Goal: Transaction & Acquisition: Book appointment/travel/reservation

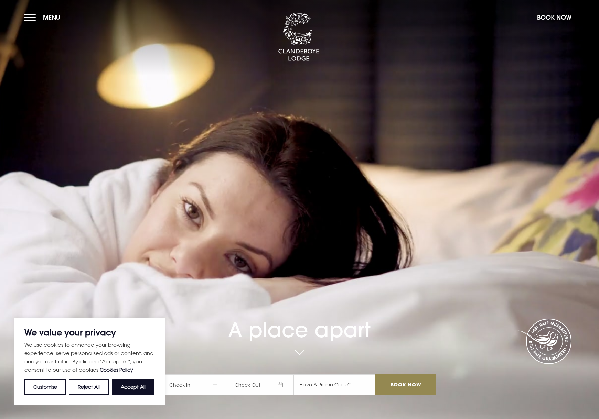
click at [197, 384] on span "Check In" at bounding box center [195, 384] width 65 height 21
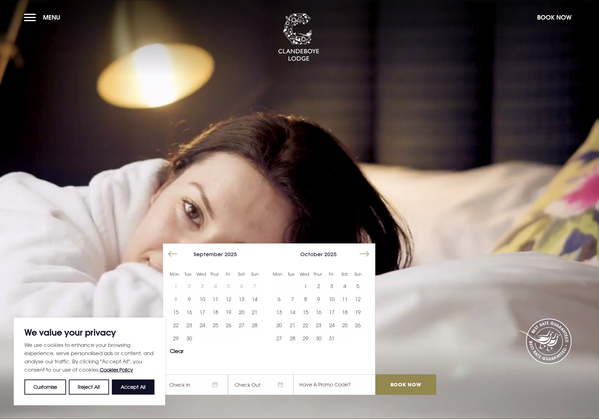
click at [366, 256] on button "Move forward to switch to the next month." at bounding box center [364, 254] width 13 height 13
click at [311, 339] on button "31" at bounding box center [305, 338] width 13 height 13
click at [403, 385] on input "Book Now" at bounding box center [405, 384] width 61 height 21
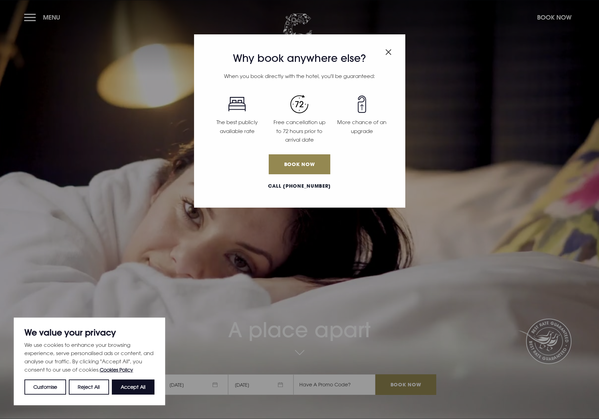
click at [390, 54] on img "Close modal" at bounding box center [388, 52] width 6 height 6
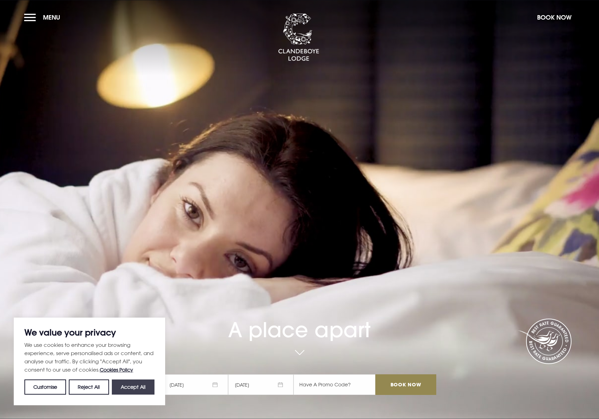
click at [131, 388] on button "Accept All" at bounding box center [133, 387] width 43 height 15
checkbox input "true"
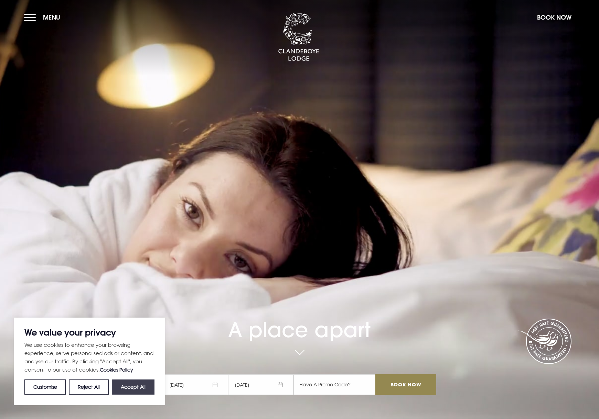
checkbox input "true"
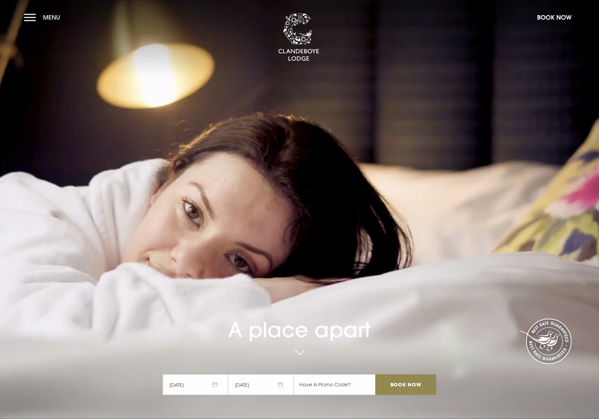
click at [31, 20] on button "Menu" at bounding box center [44, 17] width 40 height 15
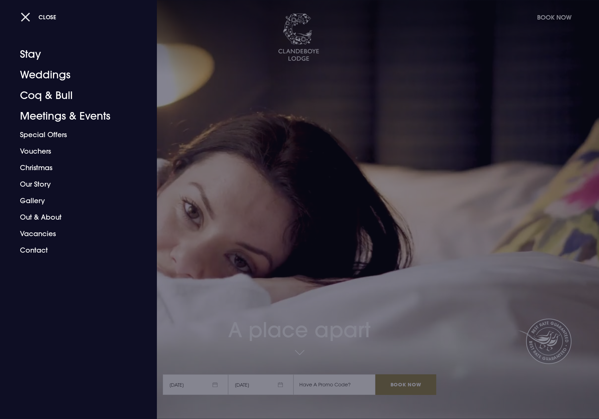
click at [35, 21] on button "Close" at bounding box center [39, 17] width 36 height 14
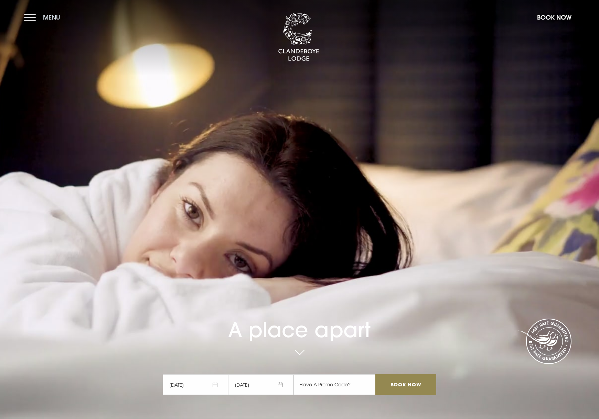
click at [35, 18] on button "Menu" at bounding box center [44, 17] width 40 height 15
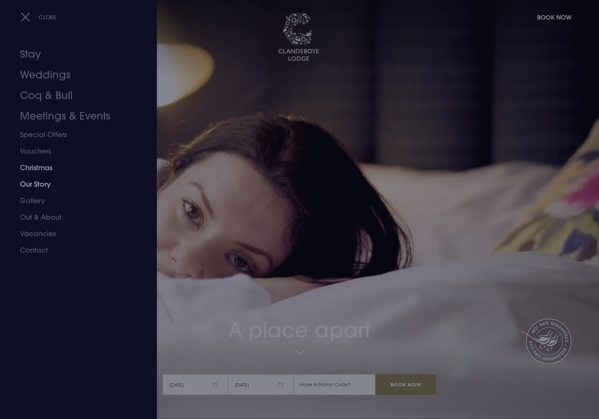
click at [39, 166] on link "Christmas" at bounding box center [74, 168] width 109 height 17
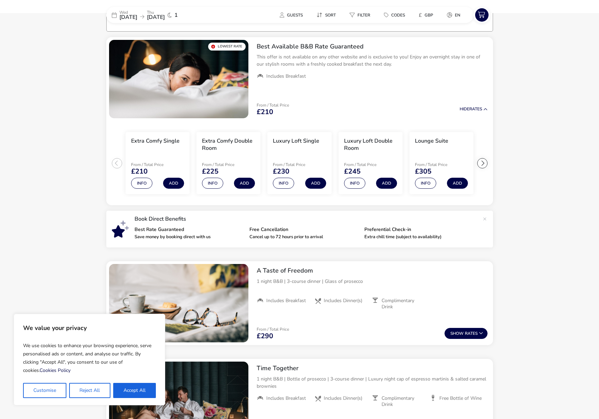
scroll to position [54, 0]
click at [297, 13] on span "Guests" at bounding box center [295, 15] width 16 height 6
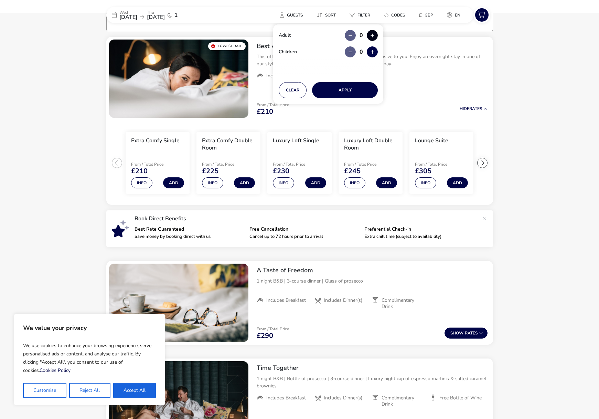
click at [370, 34] on button "button" at bounding box center [372, 35] width 11 height 11
type input "2"
click at [352, 94] on button "Apply" at bounding box center [345, 90] width 66 height 16
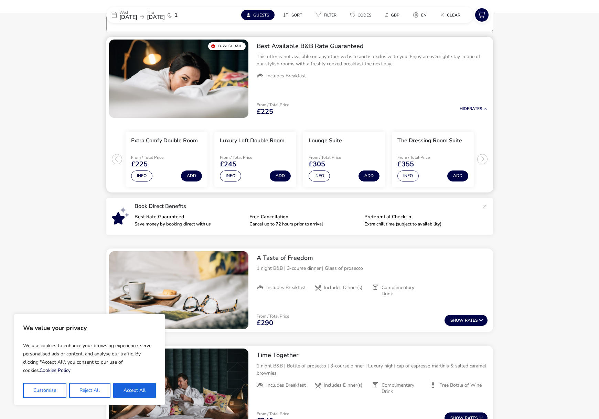
click at [150, 140] on h3 "Extra Comfy Double Room" at bounding box center [164, 140] width 67 height 7
click at [163, 150] on li "Extra Comfy Double Room From / Total Price £225 Info Add" at bounding box center [167, 159] width 82 height 55
click at [188, 175] on button "Add" at bounding box center [191, 176] width 21 height 11
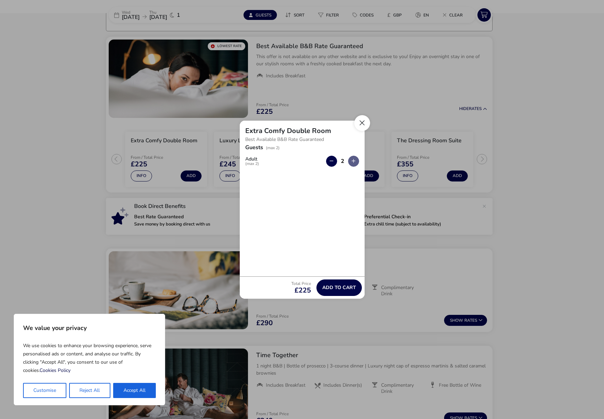
click at [364, 122] on button "Close" at bounding box center [362, 123] width 16 height 16
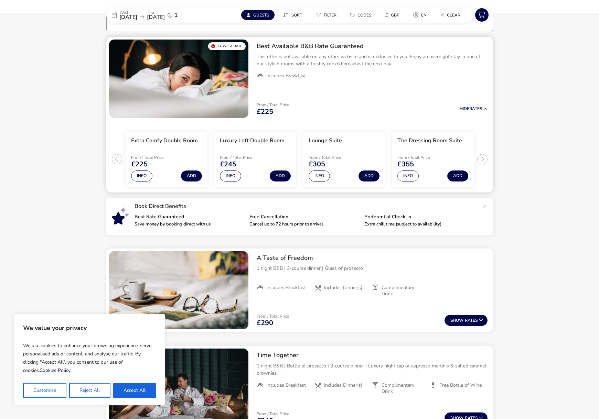
click at [204, 82] on img "1 / 1" at bounding box center [178, 79] width 139 height 78
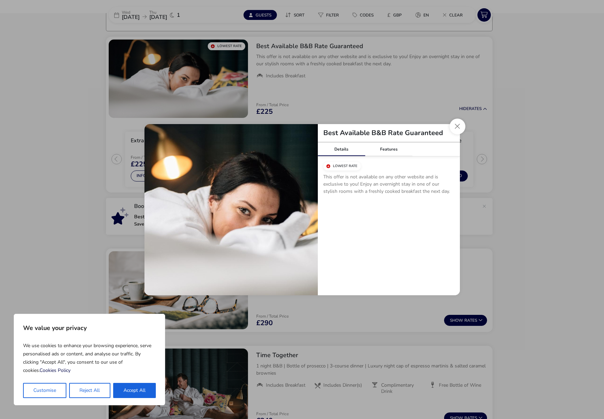
click at [461, 125] on button "Close modal" at bounding box center [457, 127] width 16 height 16
